Goal: Task Accomplishment & Management: Manage account settings

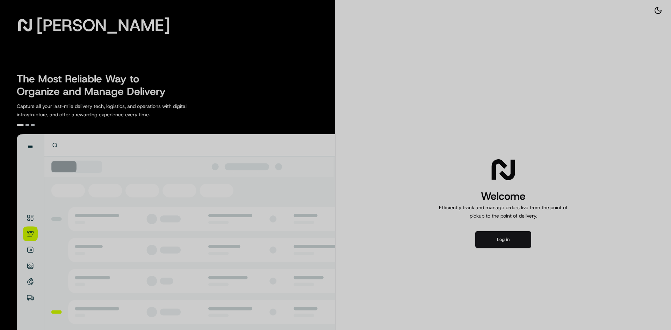
click at [505, 239] on div at bounding box center [335, 165] width 671 height 330
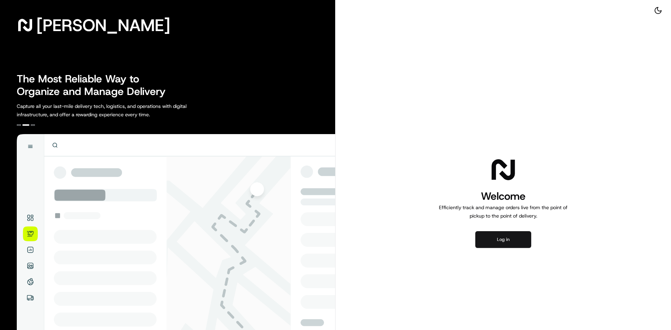
click at [498, 241] on button "Log in" at bounding box center [503, 239] width 56 height 17
